Goal: Task Accomplishment & Management: Manage account settings

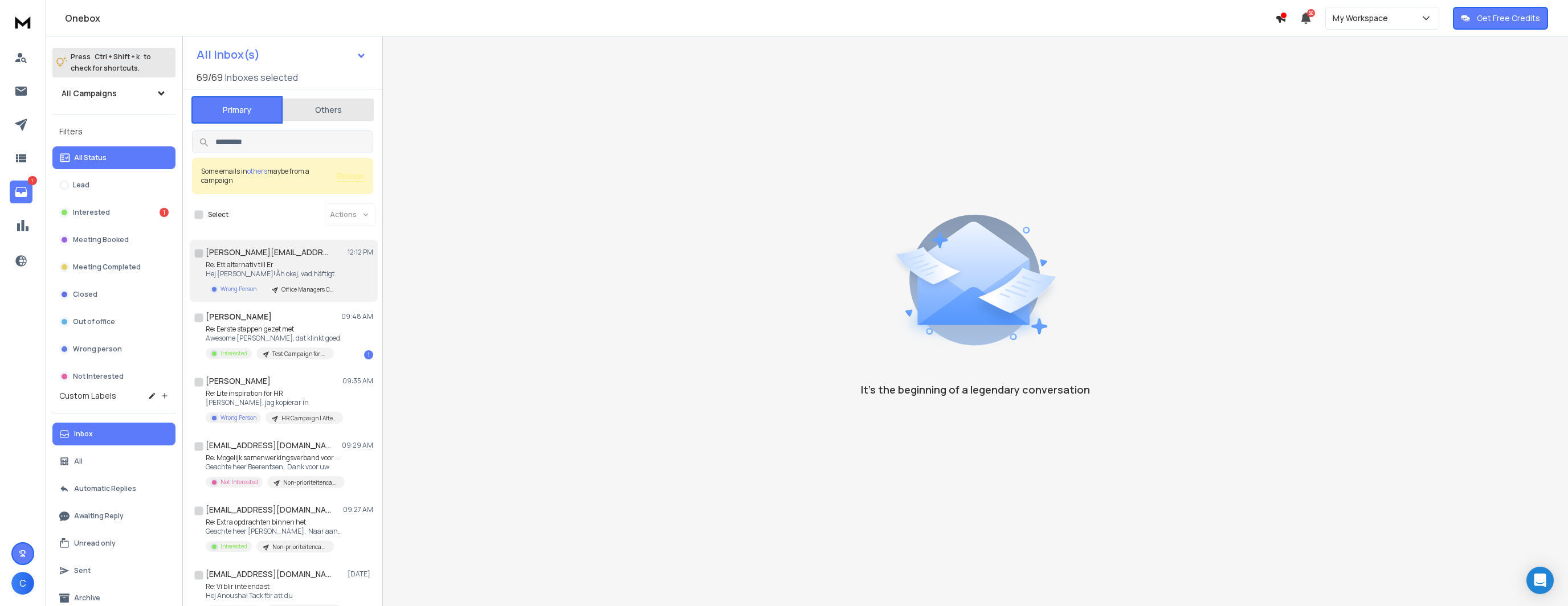
click at [341, 270] on p "Hej [PERSON_NAME]! Åh okej, vad häftigt" at bounding box center [274, 274] width 137 height 9
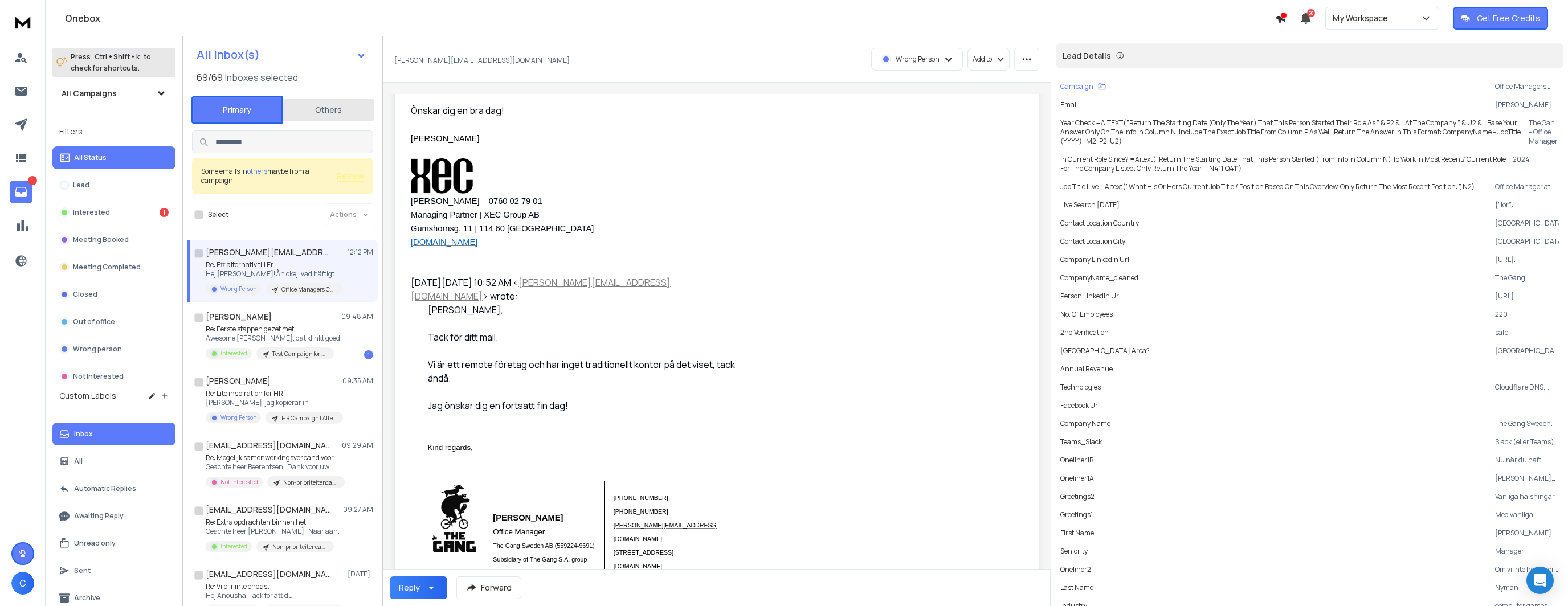
scroll to position [171, 0]
drag, startPoint x: 660, startPoint y: 390, endPoint x: 601, endPoint y: 395, distance: 59.2
click at [601, 395] on div "[PERSON_NAME], Tack för ditt mail. Vi är ett remote företag och har inget tradi…" at bounding box center [585, 370] width 317 height 137
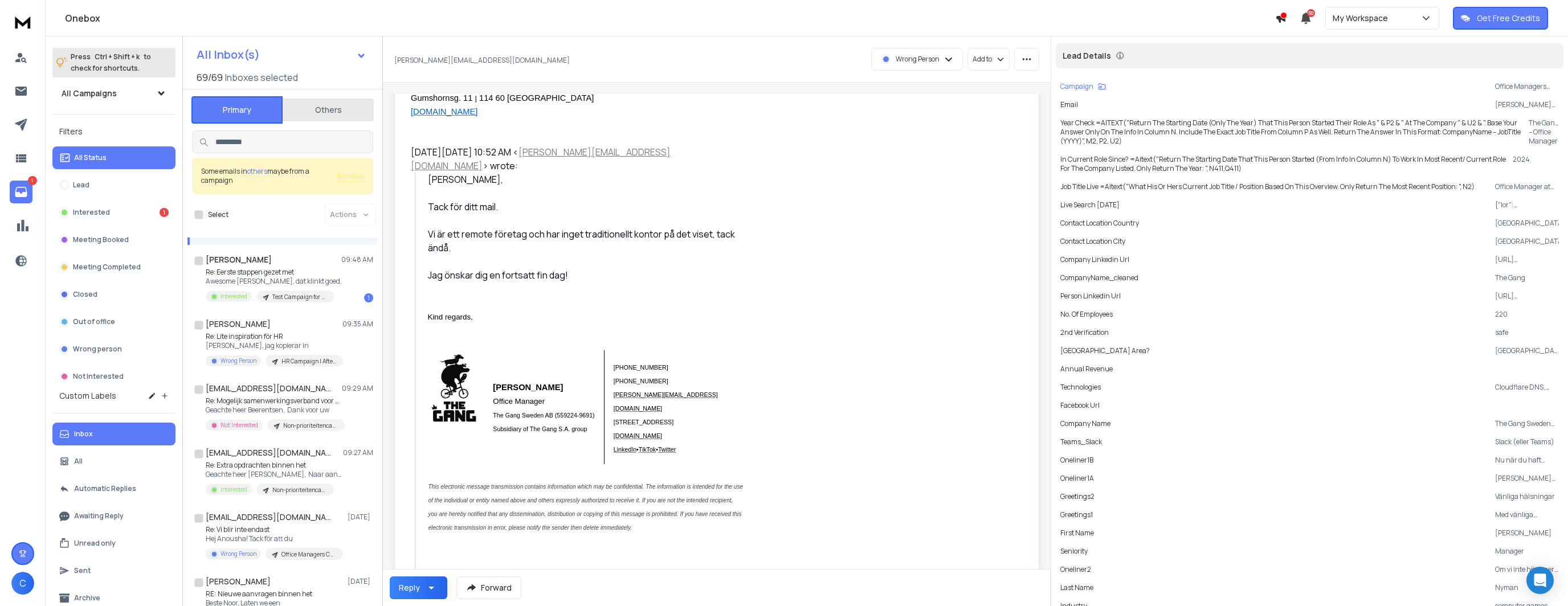
scroll to position [285, 0]
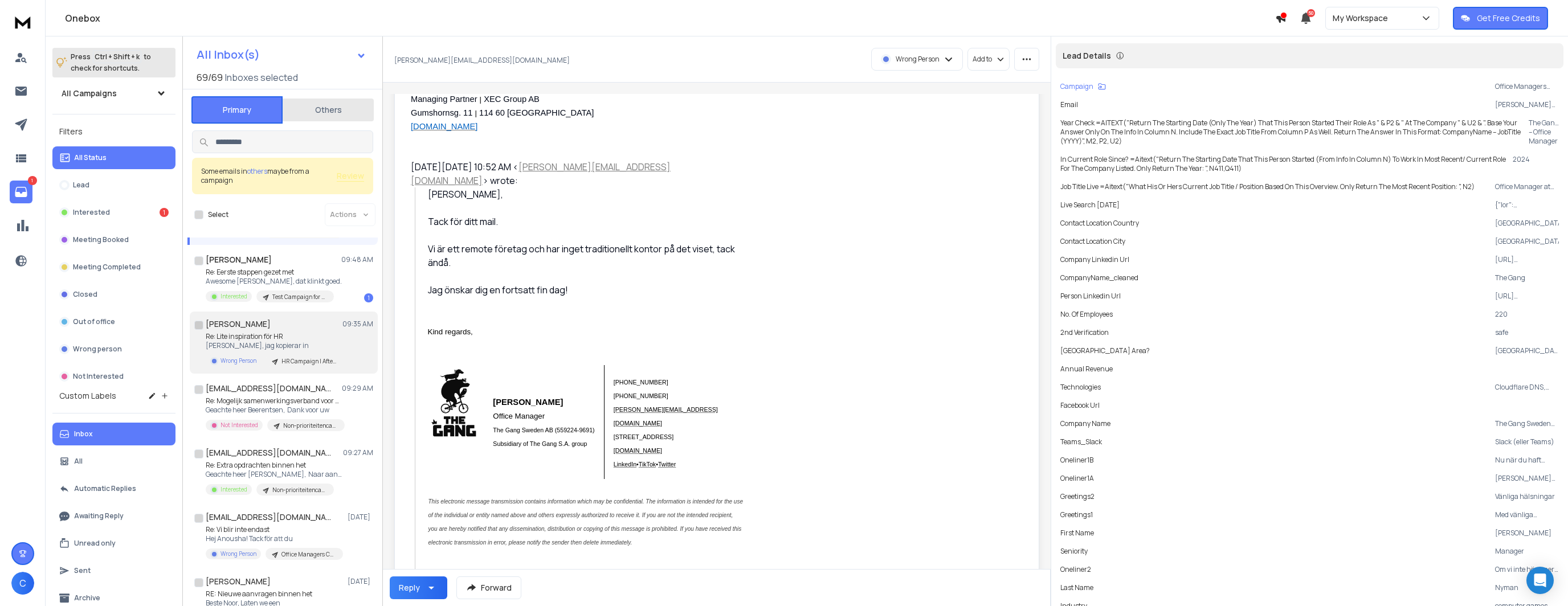
click at [274, 342] on p "[PERSON_NAME], jag kopierar in" at bounding box center [274, 346] width 137 height 9
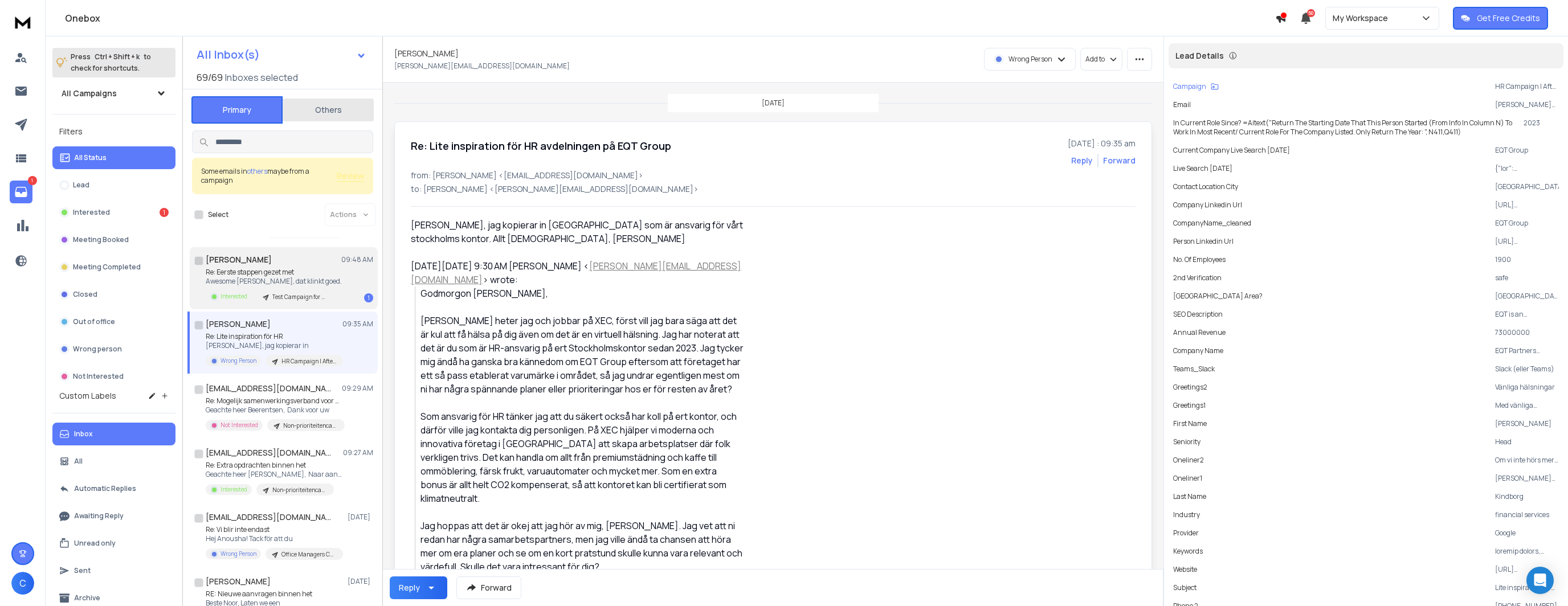
click at [315, 265] on div "[PERSON_NAME] 09:48 AM" at bounding box center [289, 259] width 167 height 11
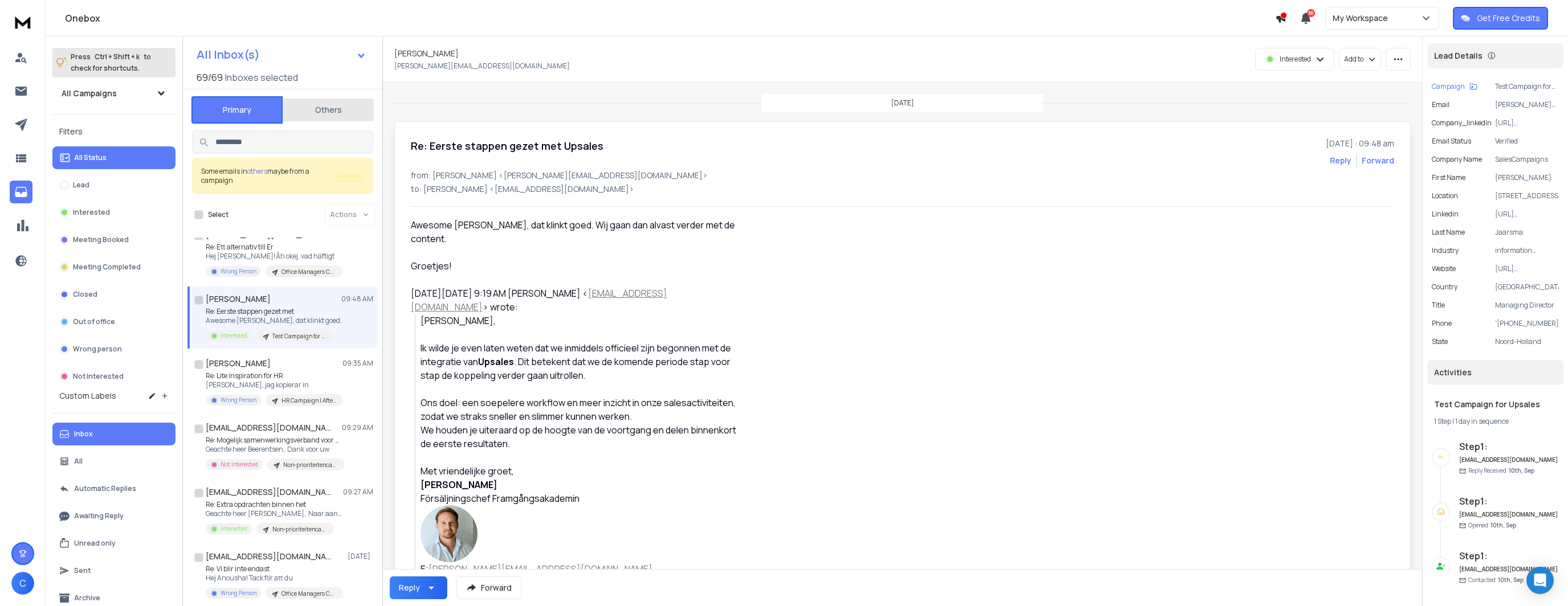
scroll to position [0, 0]
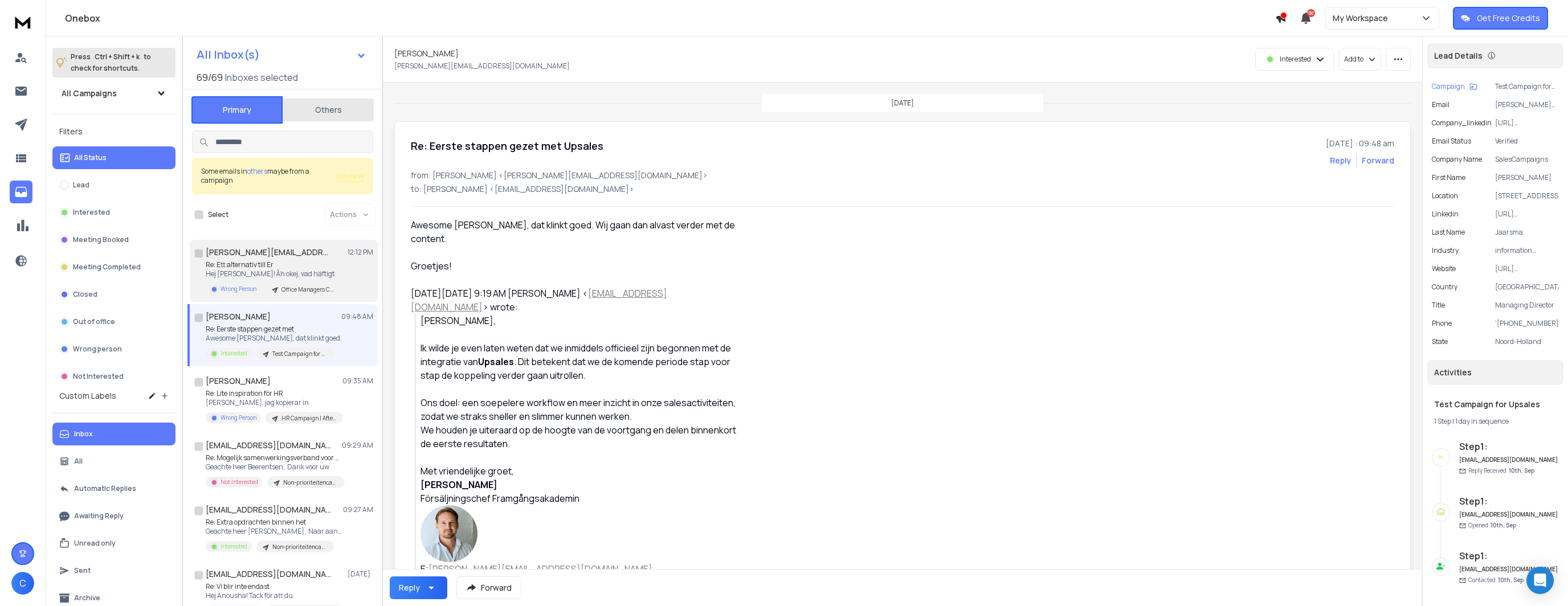
click at [323, 267] on p "Re: Ett alternativ till Er" at bounding box center [274, 265] width 137 height 9
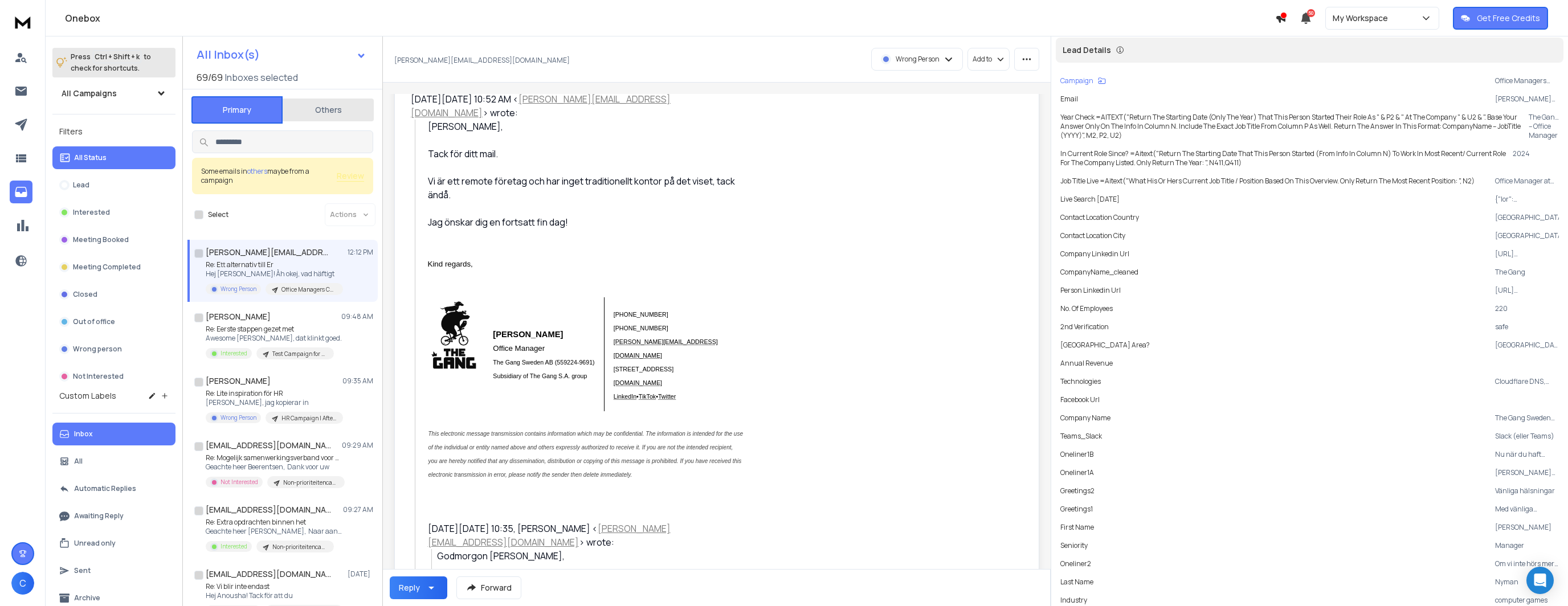
scroll to position [349, 0]
